Goal: Information Seeking & Learning: Check status

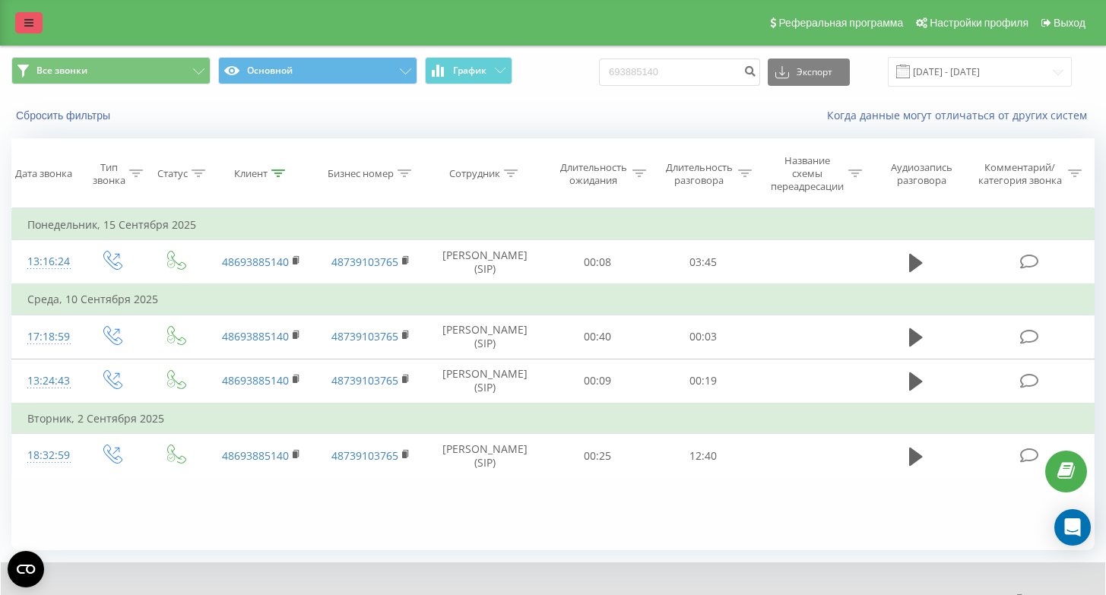
click at [27, 23] on icon at bounding box center [28, 22] width 9 height 11
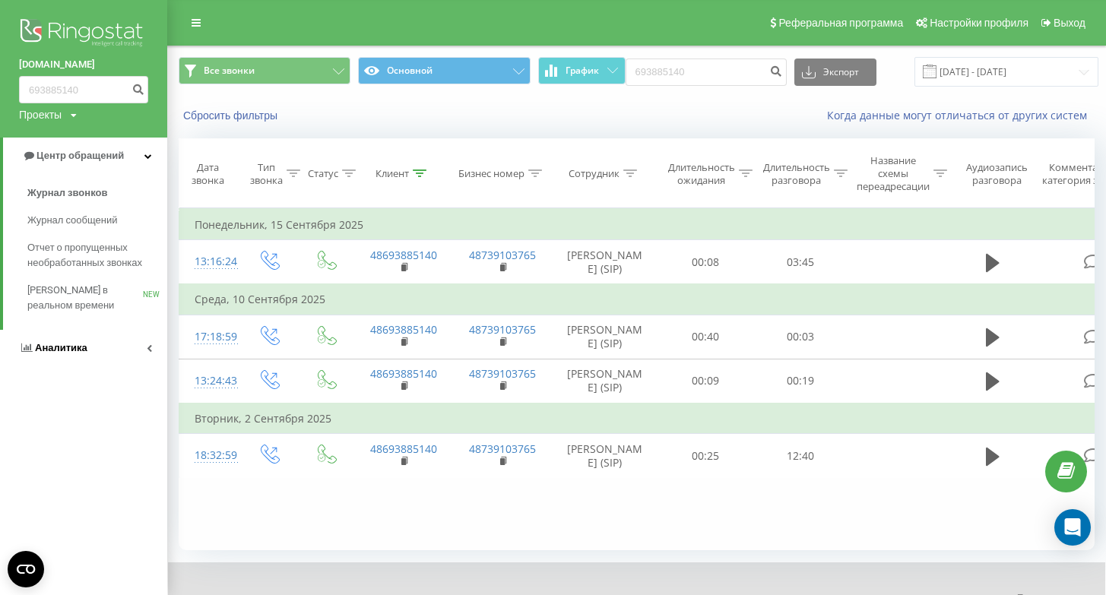
click at [91, 348] on link "Аналитика" at bounding box center [83, 348] width 167 height 36
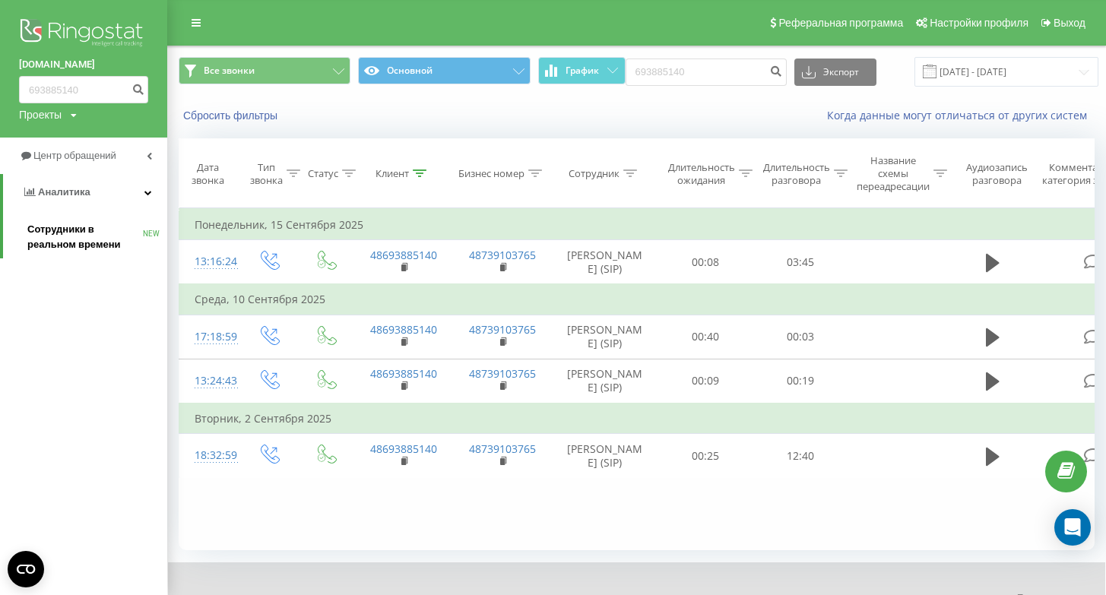
click at [92, 237] on span "Сотрудники в реальном времени" at bounding box center [85, 237] width 116 height 30
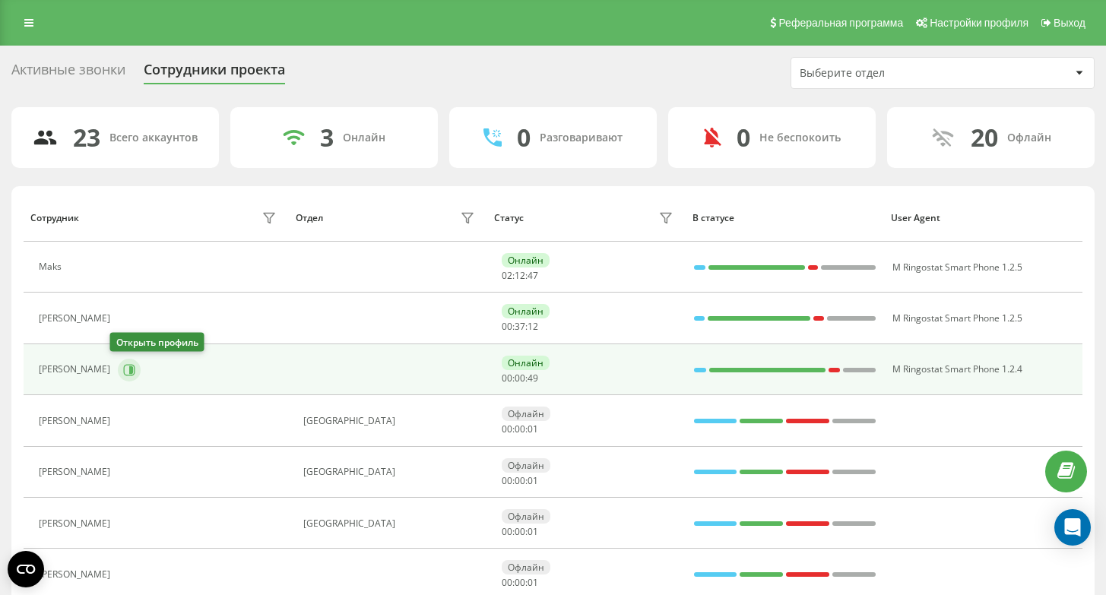
click at [124, 375] on icon at bounding box center [129, 369] width 11 height 11
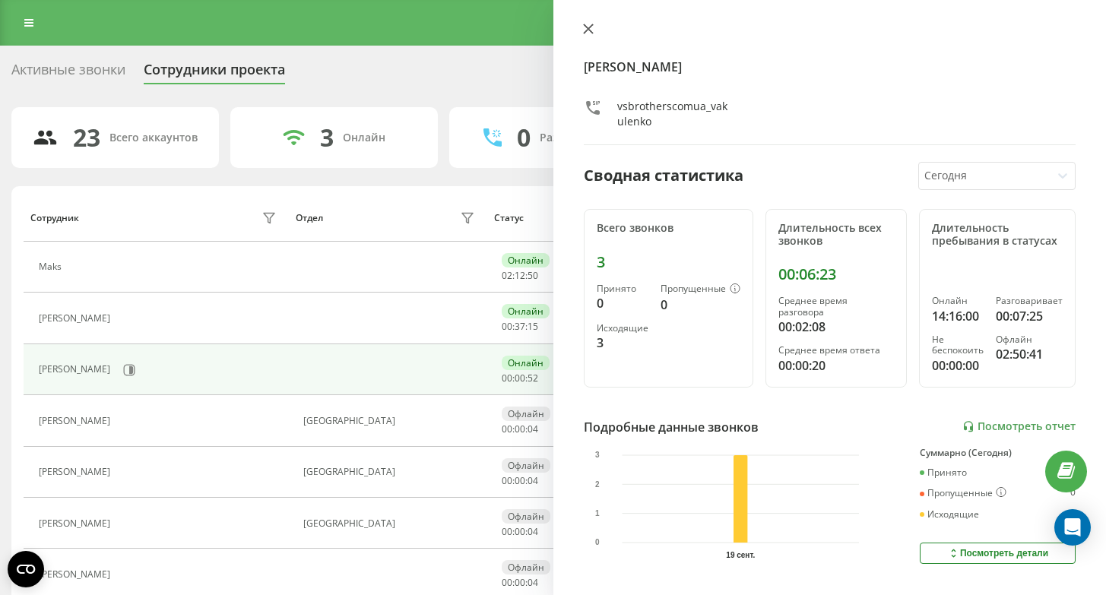
click at [586, 30] on icon at bounding box center [587, 28] width 9 height 9
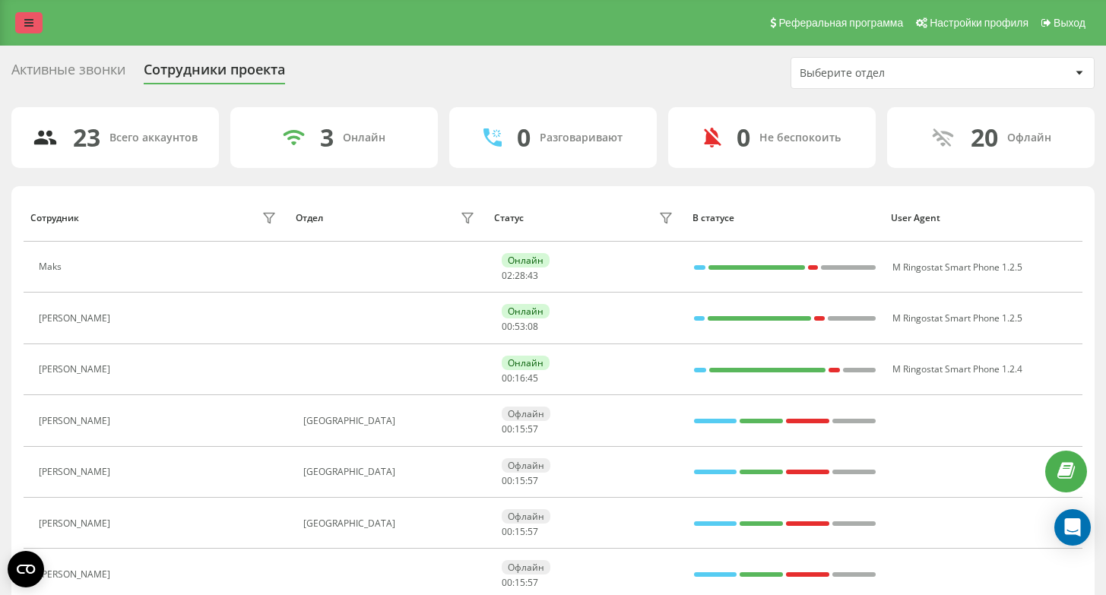
click at [25, 24] on icon at bounding box center [28, 22] width 9 height 11
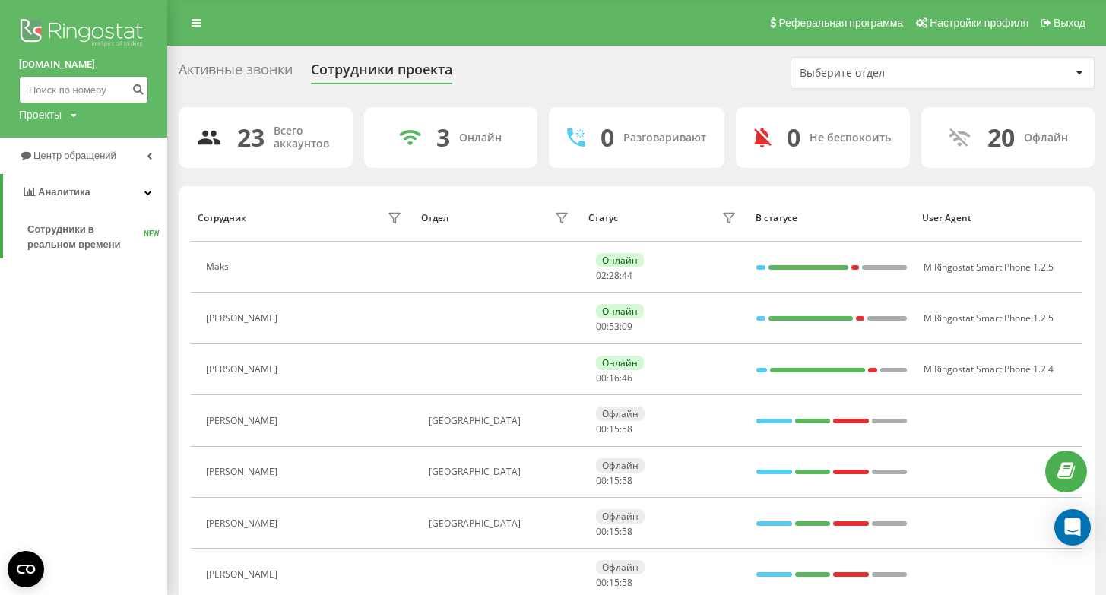
click at [78, 93] on input at bounding box center [83, 89] width 129 height 27
paste input "600 203 897"
type input "600 203 897"
